Goal: Find specific page/section: Find specific page/section

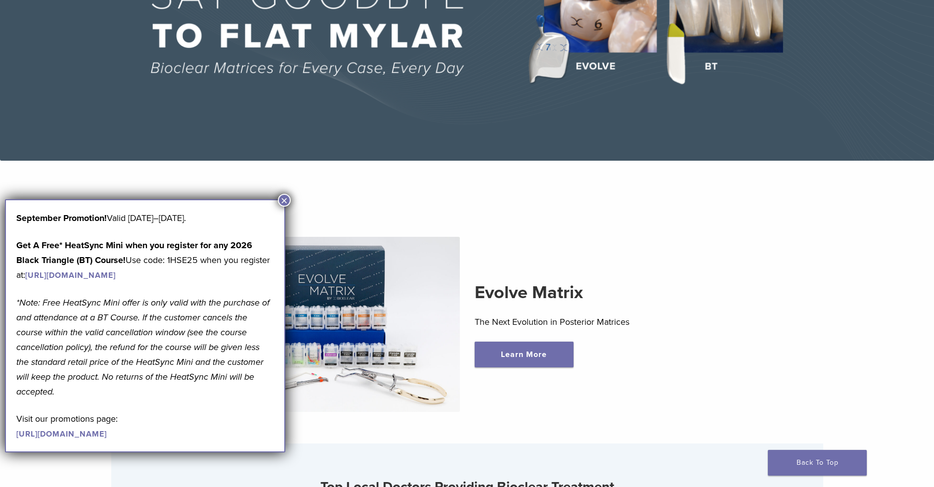
scroll to position [198, 0]
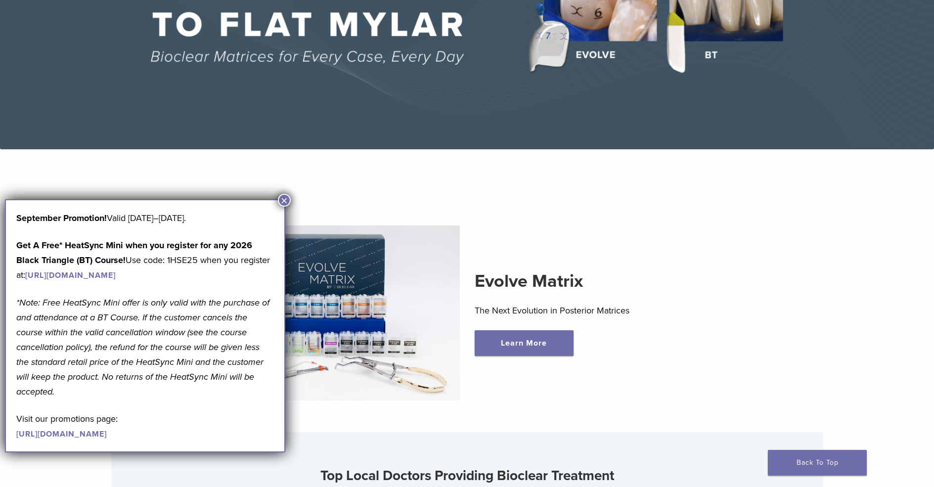
click at [287, 199] on button "×" at bounding box center [284, 200] width 13 height 13
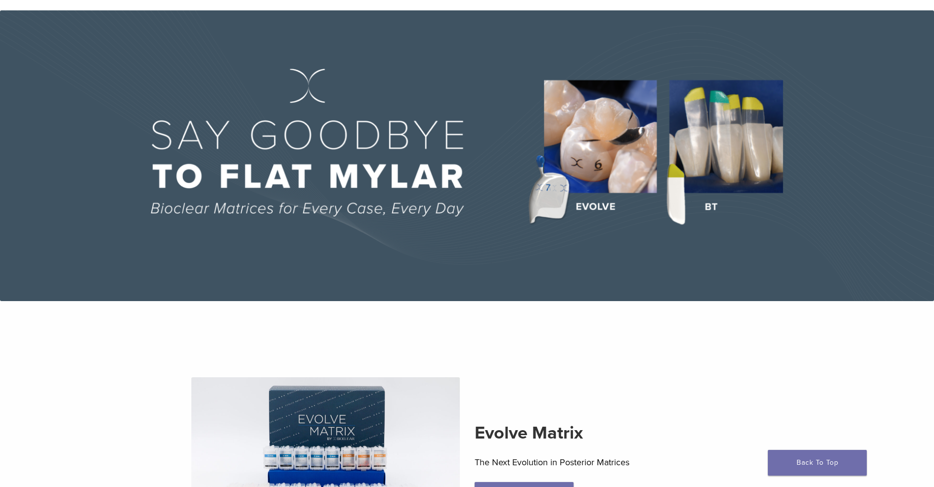
scroll to position [0, 0]
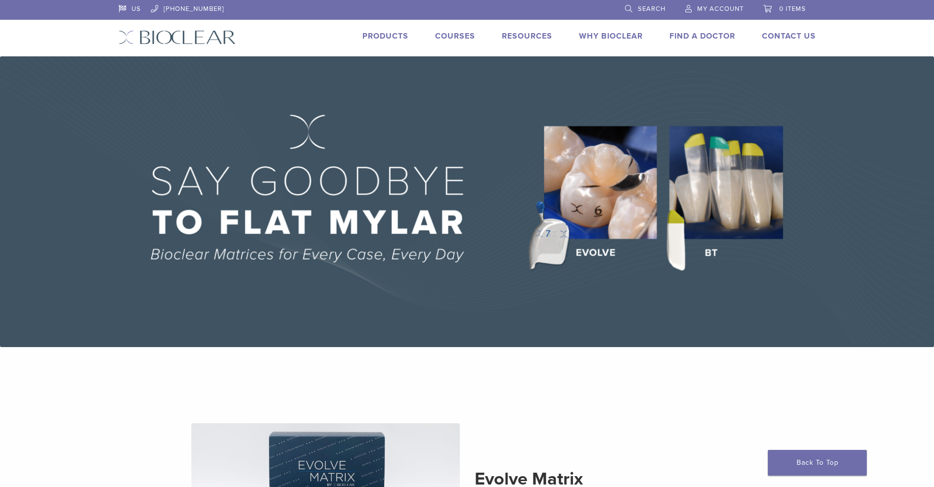
click at [595, 212] on img at bounding box center [467, 201] width 934 height 291
click at [727, 215] on img at bounding box center [467, 201] width 934 height 291
